Goal: Communication & Community: Share content

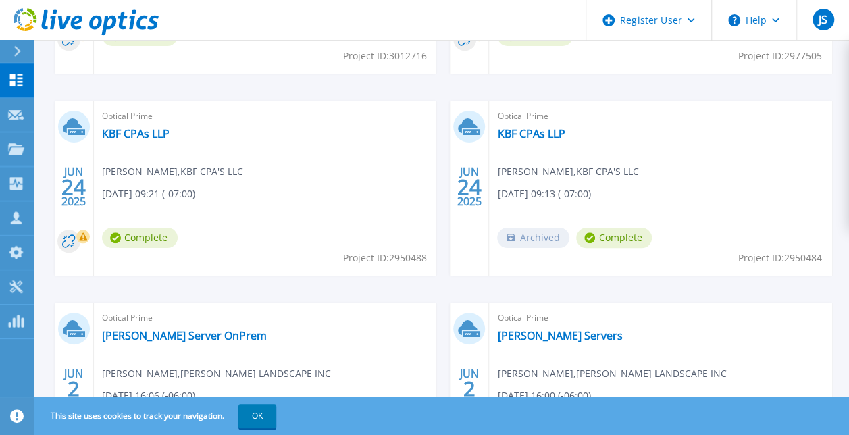
scroll to position [696, 0]
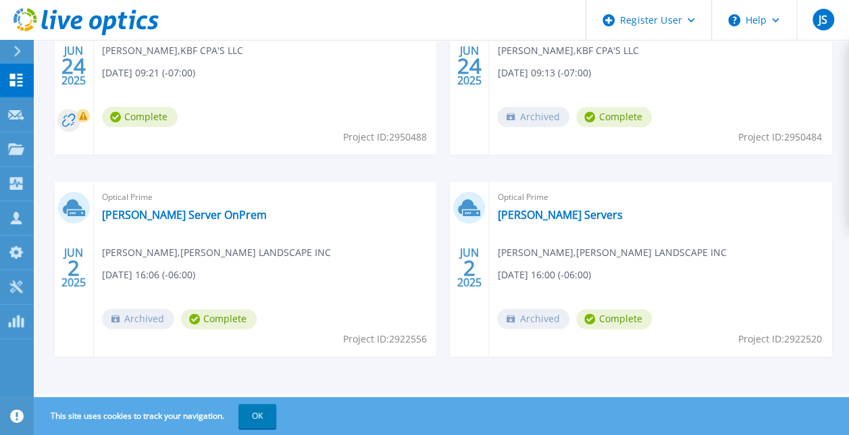
click at [368, 342] on span "Project ID: 2922556" at bounding box center [384, 339] width 84 height 15
click at [367, 340] on span "Project ID: 2922556" at bounding box center [384, 339] width 84 height 15
click at [139, 186] on div "Optical Prime Webb Server OnPrem Brad Grohusky , WEBB LANDSCAPE INC 06/02/2025,…" at bounding box center [265, 269] width 343 height 175
click at [128, 223] on div "Optical Prime Webb Server OnPrem Brad Grohusky , WEBB LANDSCAPE INC 06/02/2025,…" at bounding box center [265, 269] width 343 height 175
click at [128, 217] on link "[PERSON_NAME] Server OnPrem" at bounding box center [184, 215] width 165 height 14
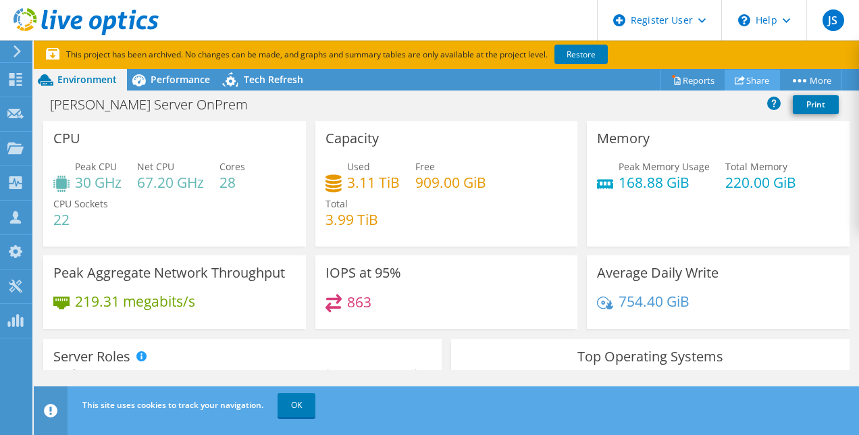
click at [746, 84] on link "Share" at bounding box center [752, 80] width 55 height 21
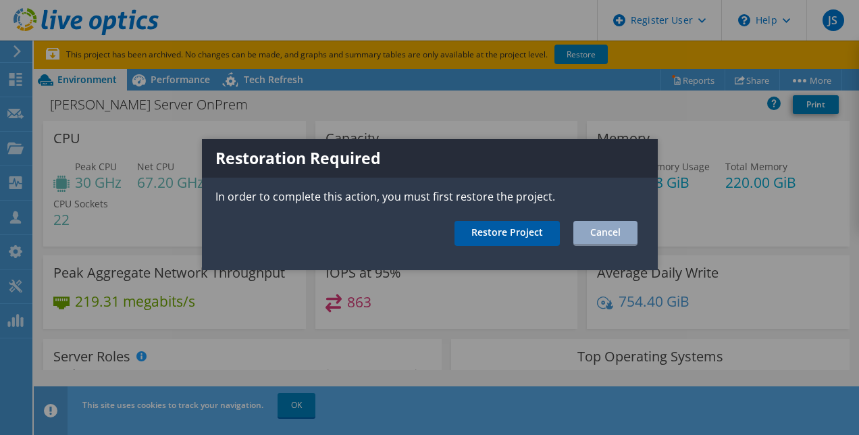
click at [475, 238] on link "Restore Project" at bounding box center [507, 233] width 105 height 25
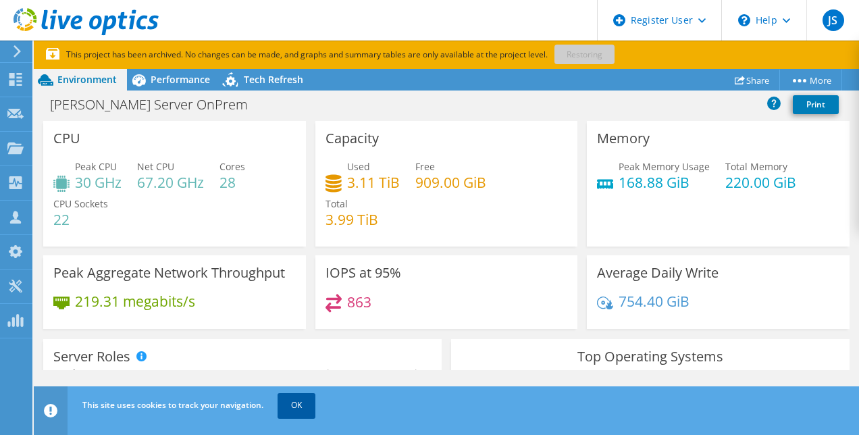
click at [296, 407] on link "OK" at bounding box center [297, 405] width 38 height 24
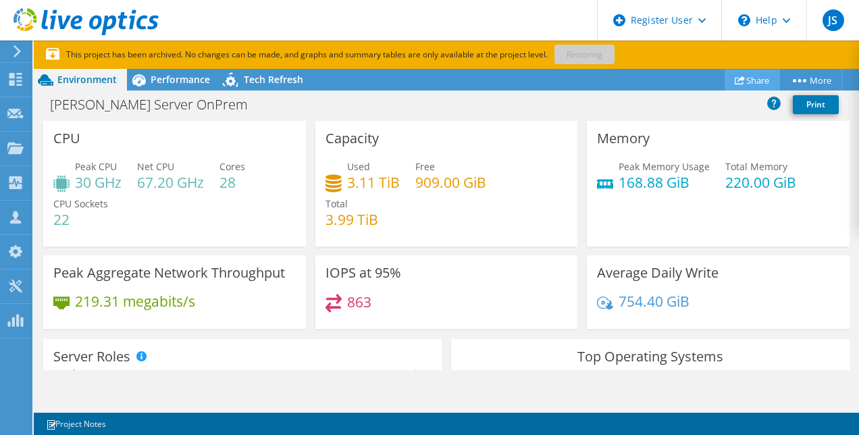
click at [752, 81] on link "Share" at bounding box center [752, 80] width 55 height 21
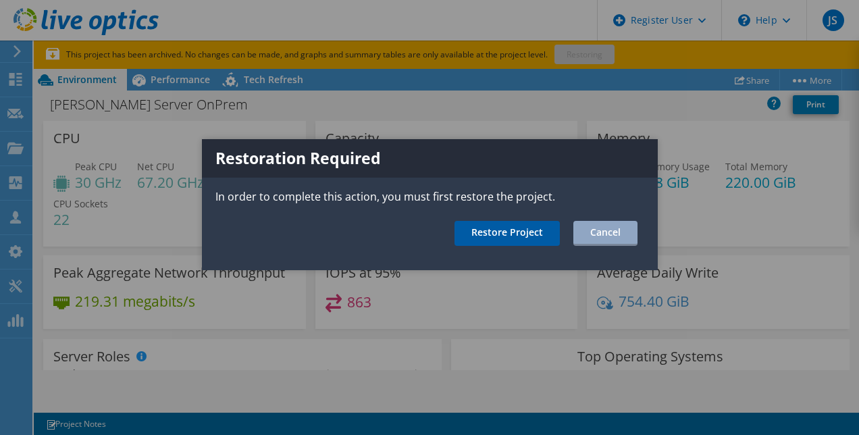
click at [505, 236] on link "Restore Project" at bounding box center [507, 233] width 105 height 25
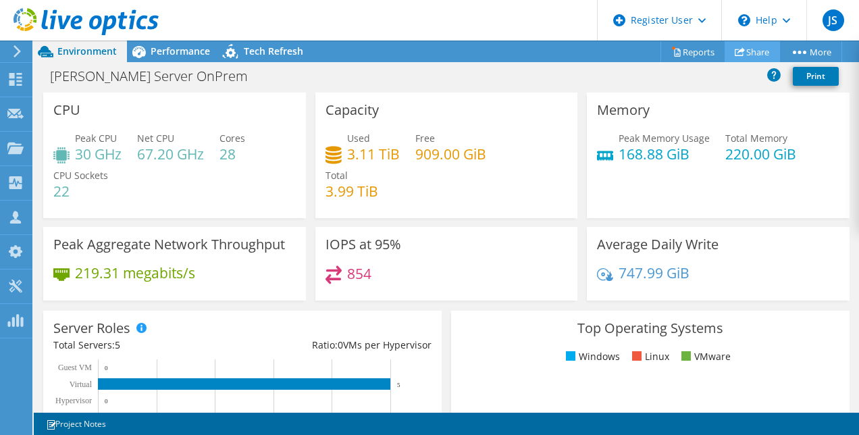
click at [769, 46] on link "Share" at bounding box center [752, 51] width 55 height 21
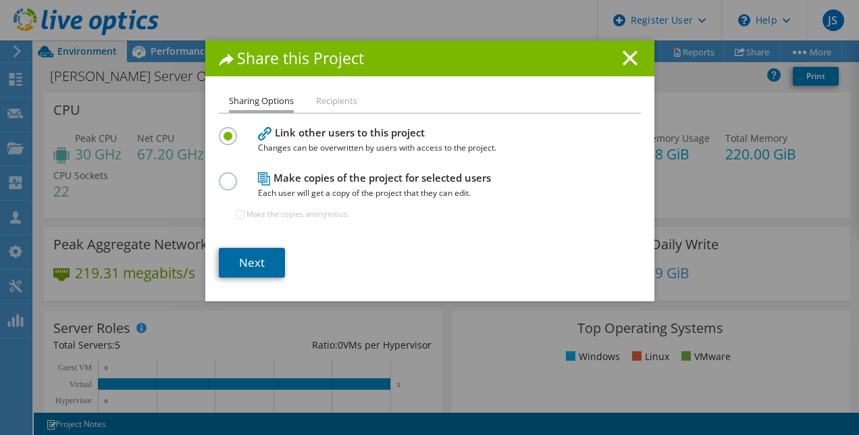
click at [235, 261] on link "Next" at bounding box center [252, 263] width 66 height 30
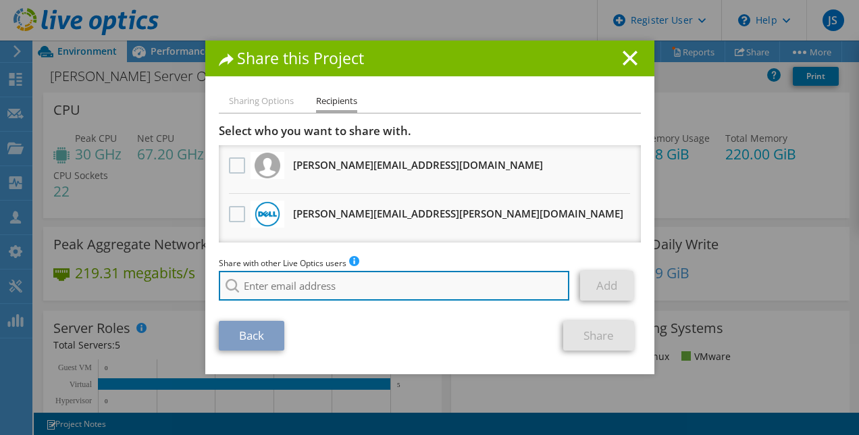
click at [300, 280] on input "search" at bounding box center [394, 286] width 351 height 30
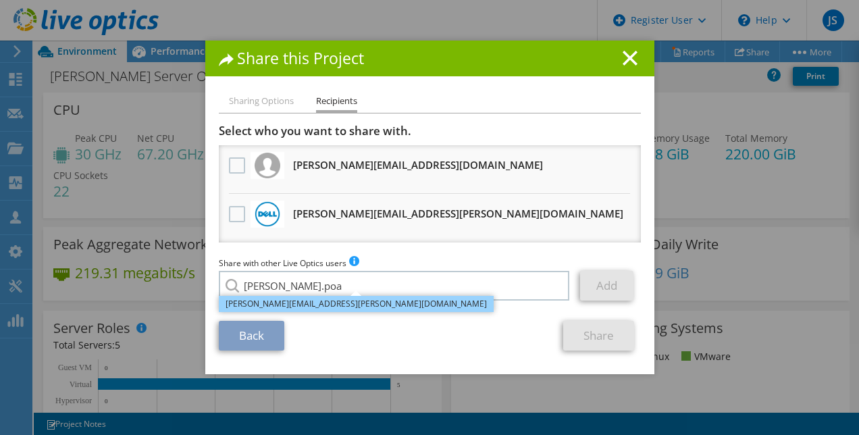
click at [354, 301] on li "Anthony.Poalillo@dell.com" at bounding box center [356, 304] width 275 height 16
type input "Anthony.Poalillo@dell.com"
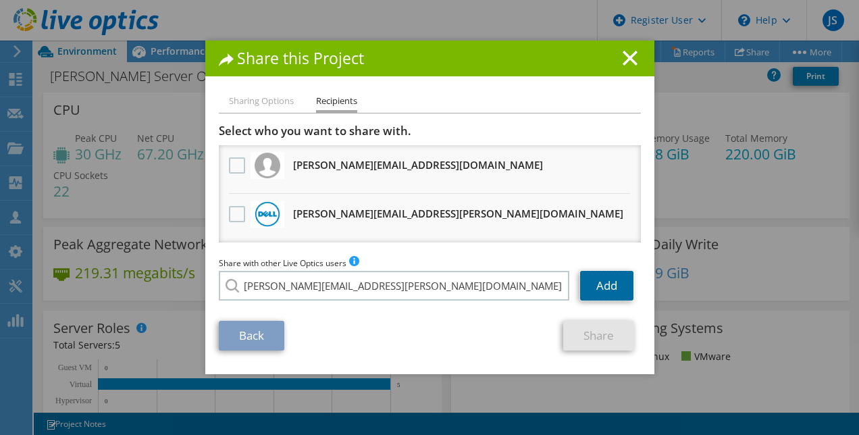
click at [598, 284] on link "Add" at bounding box center [606, 286] width 53 height 30
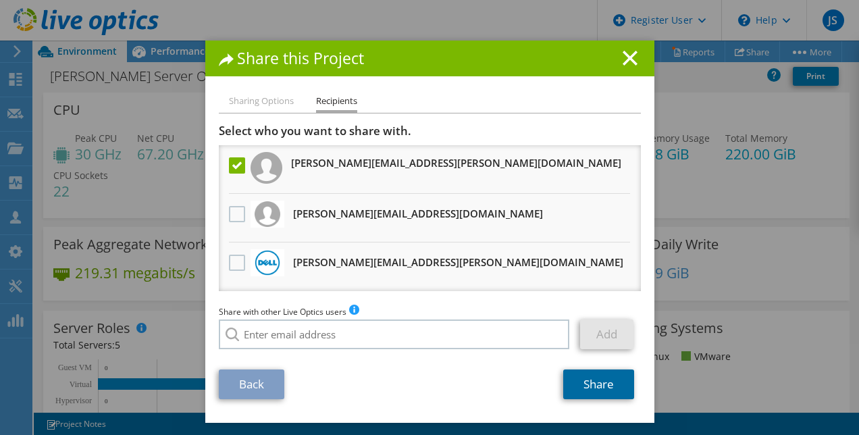
click at [584, 397] on link "Share" at bounding box center [598, 384] width 71 height 30
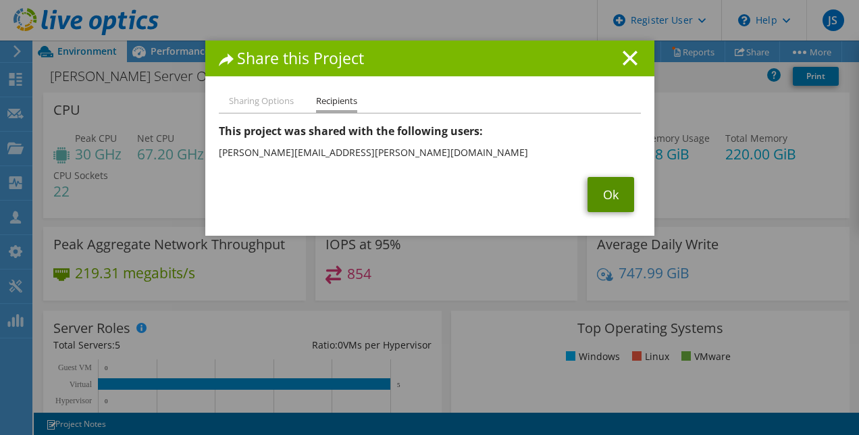
click at [594, 196] on link "Ok" at bounding box center [611, 194] width 47 height 35
